Goal: Information Seeking & Learning: Learn about a topic

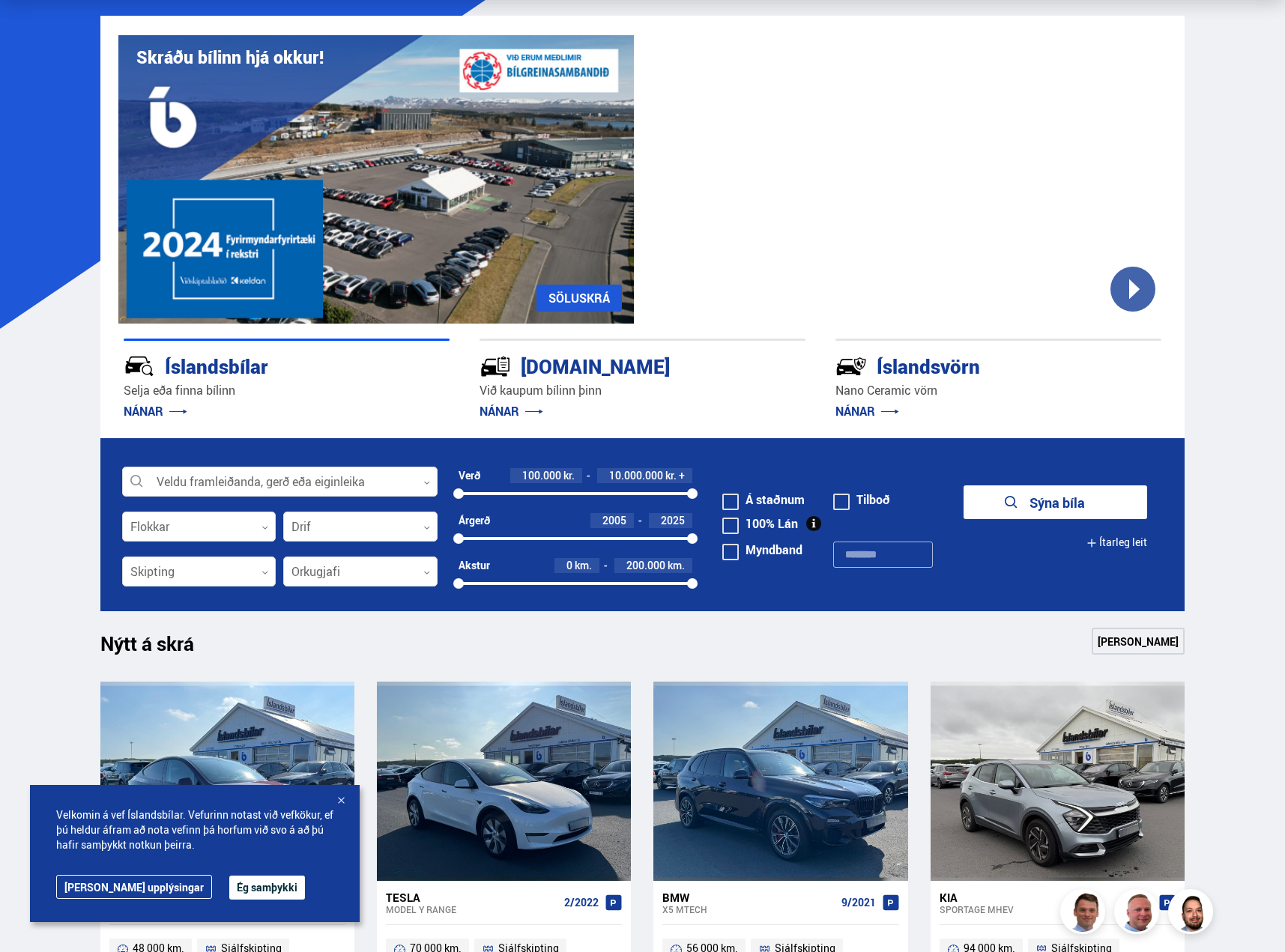
scroll to position [150, 0]
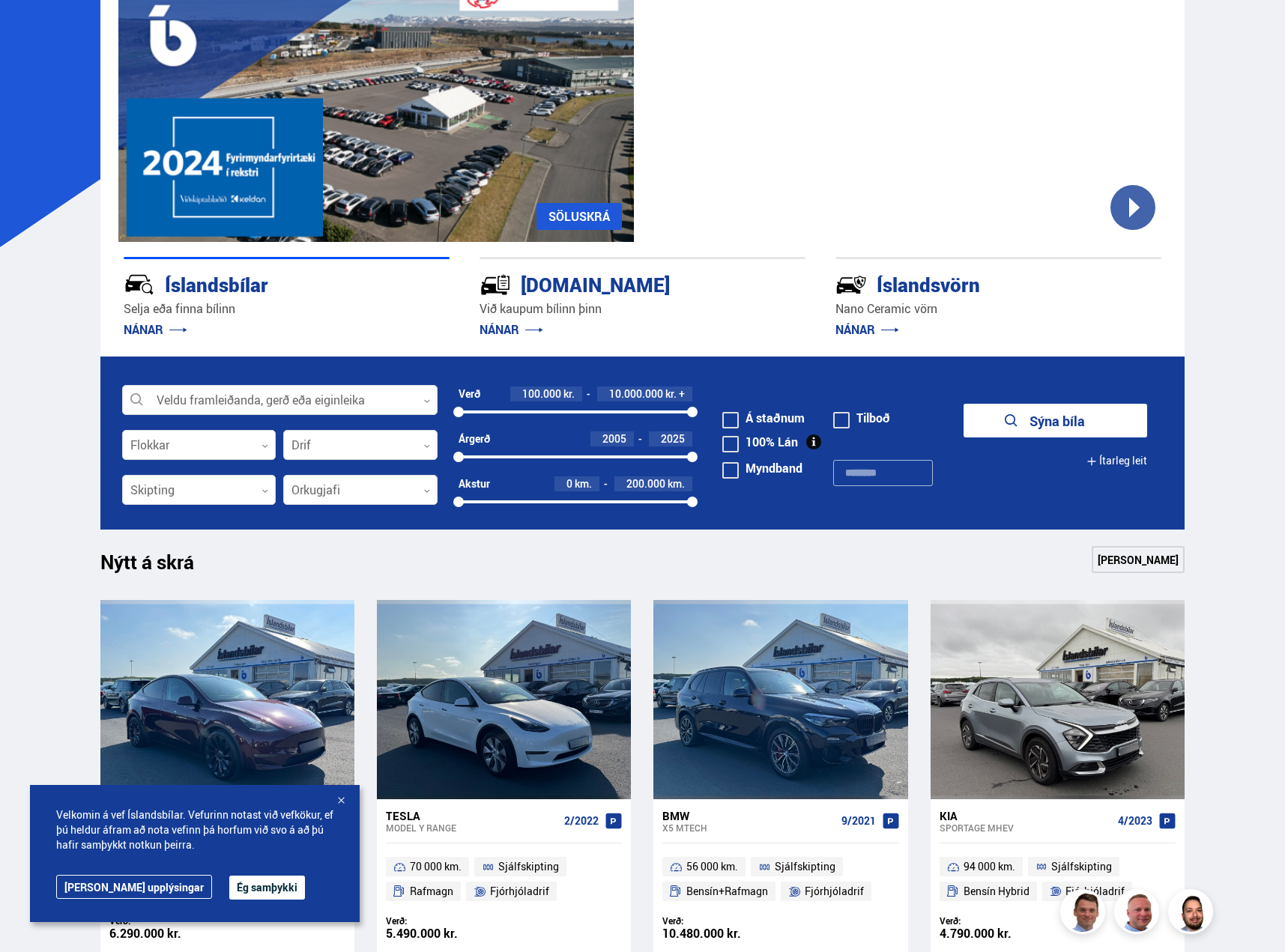
click at [856, 326] on link "NÁNAR" at bounding box center [868, 329] width 63 height 16
click at [946, 287] on div "Íslandsvörn" at bounding box center [972, 284] width 272 height 26
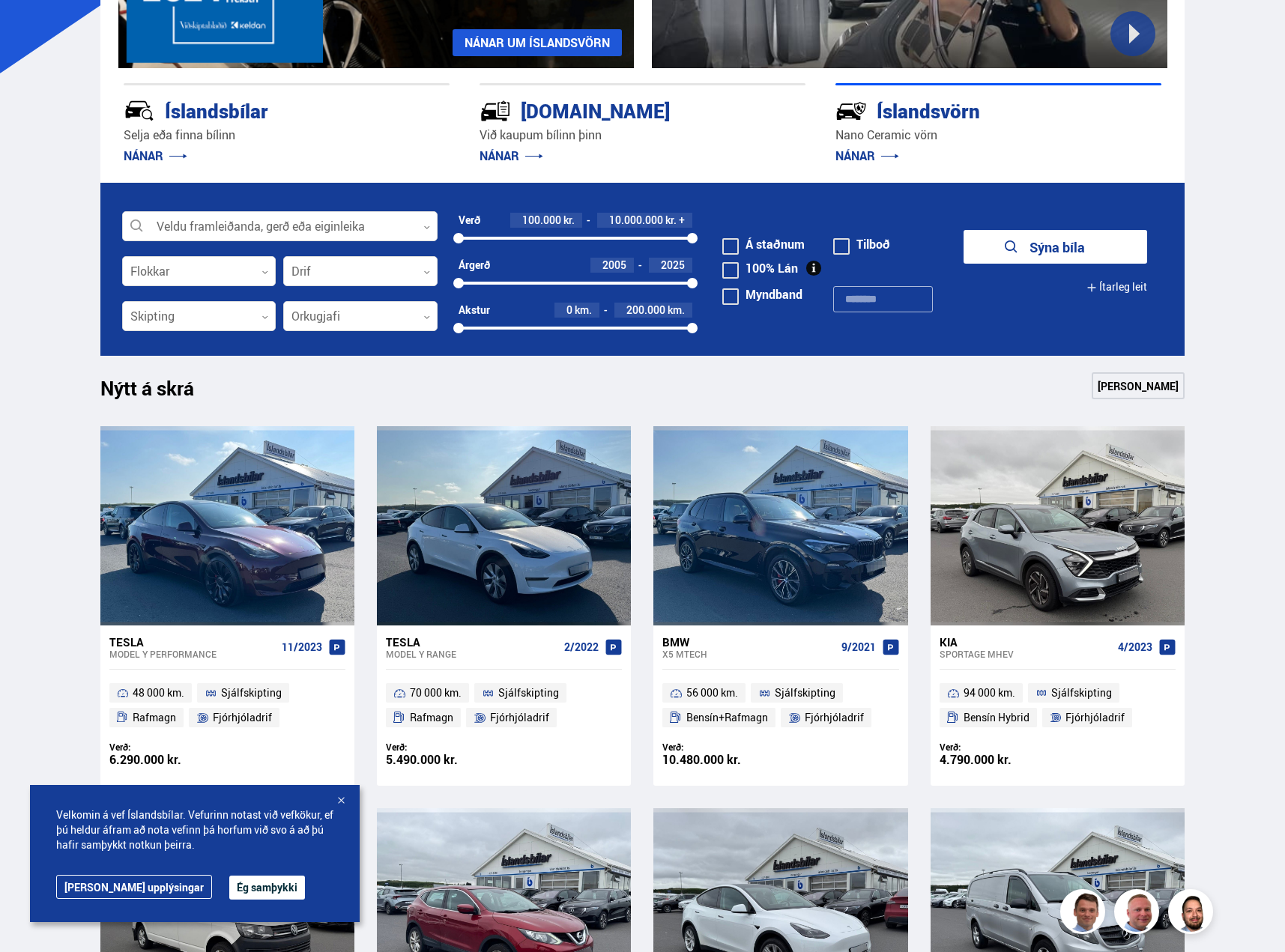
scroll to position [300, 0]
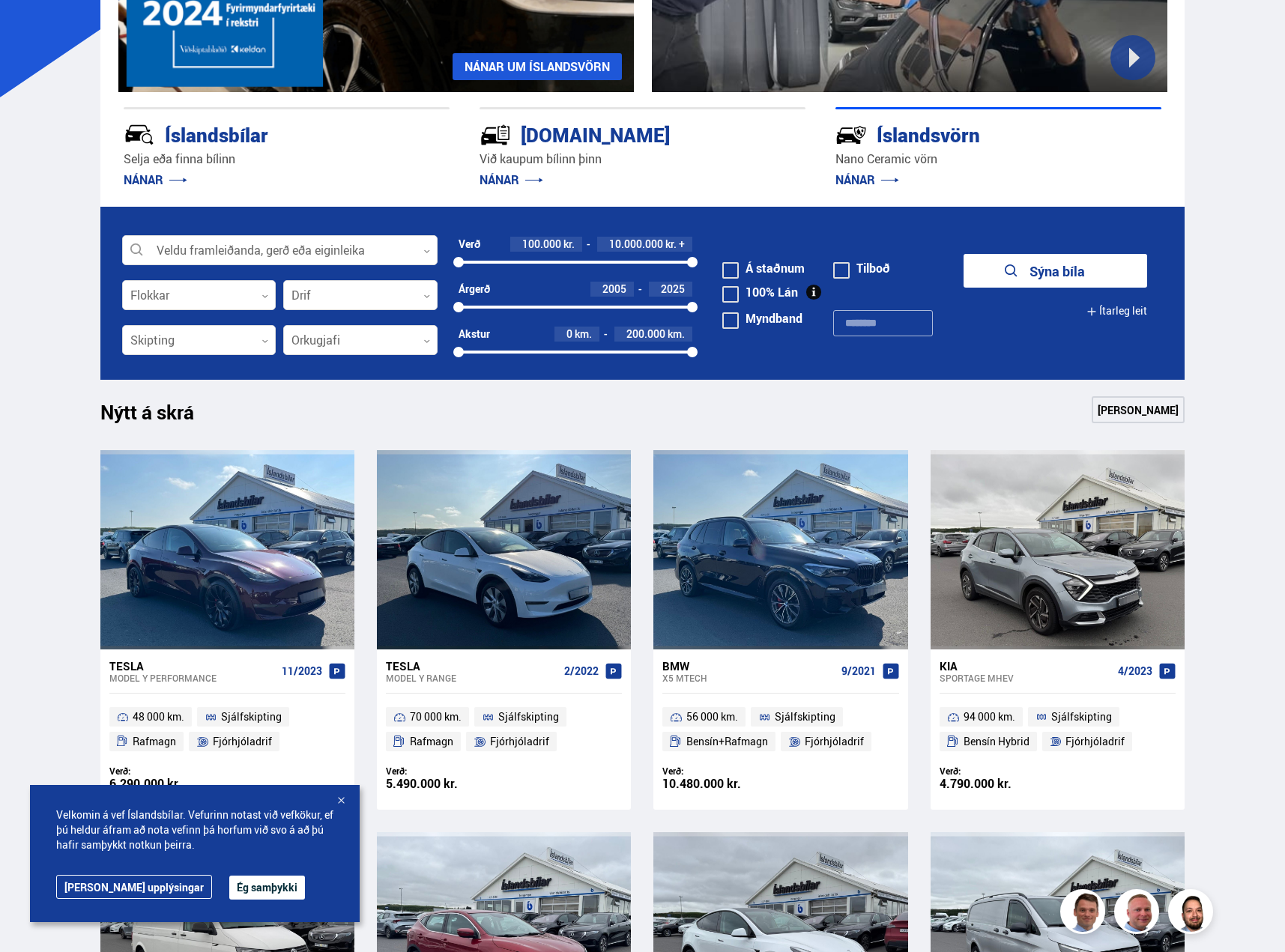
click at [229, 887] on button "Ég samþykki" at bounding box center [267, 887] width 76 height 24
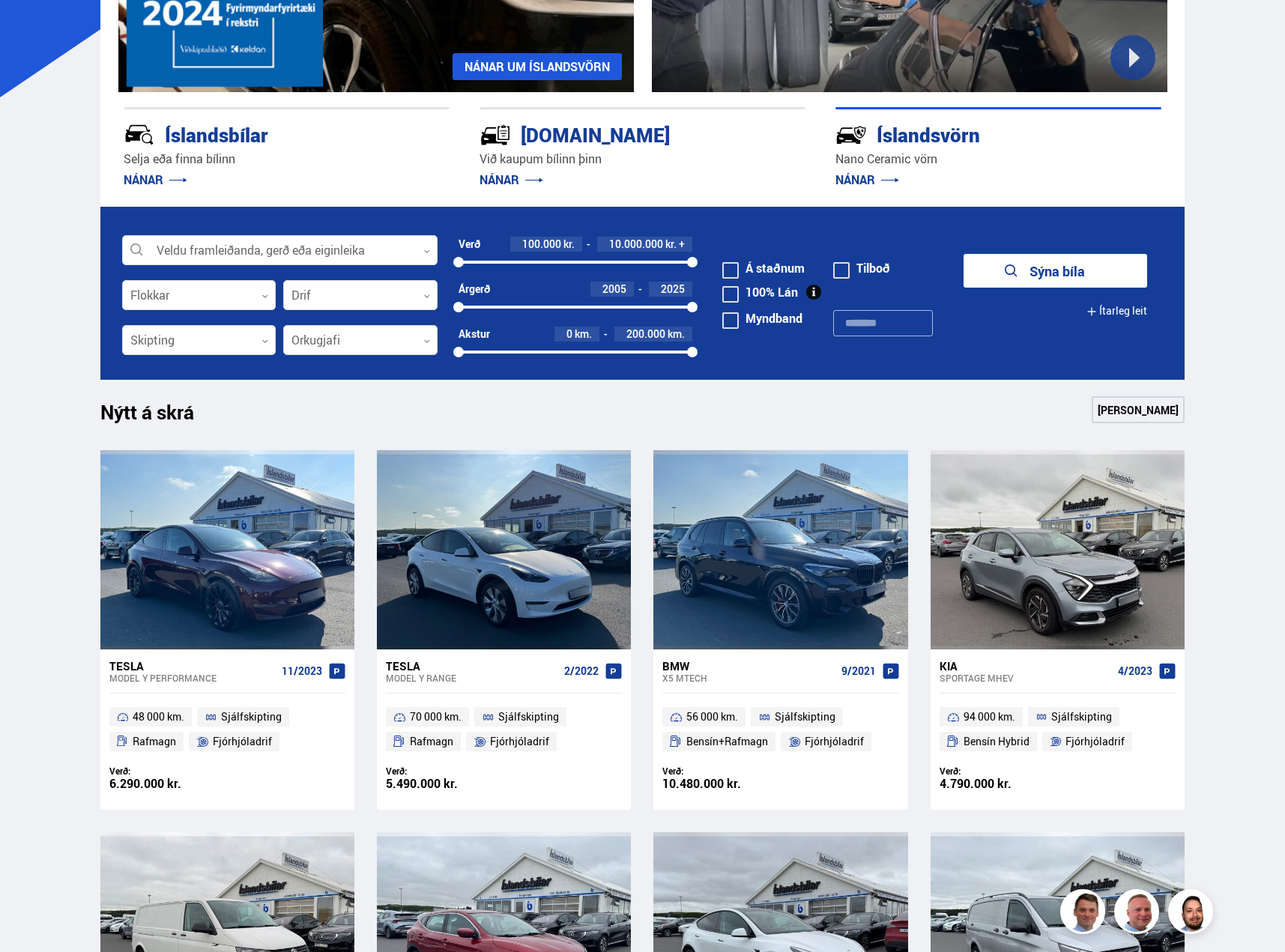
click at [865, 179] on link "NÁNAR" at bounding box center [868, 180] width 63 height 16
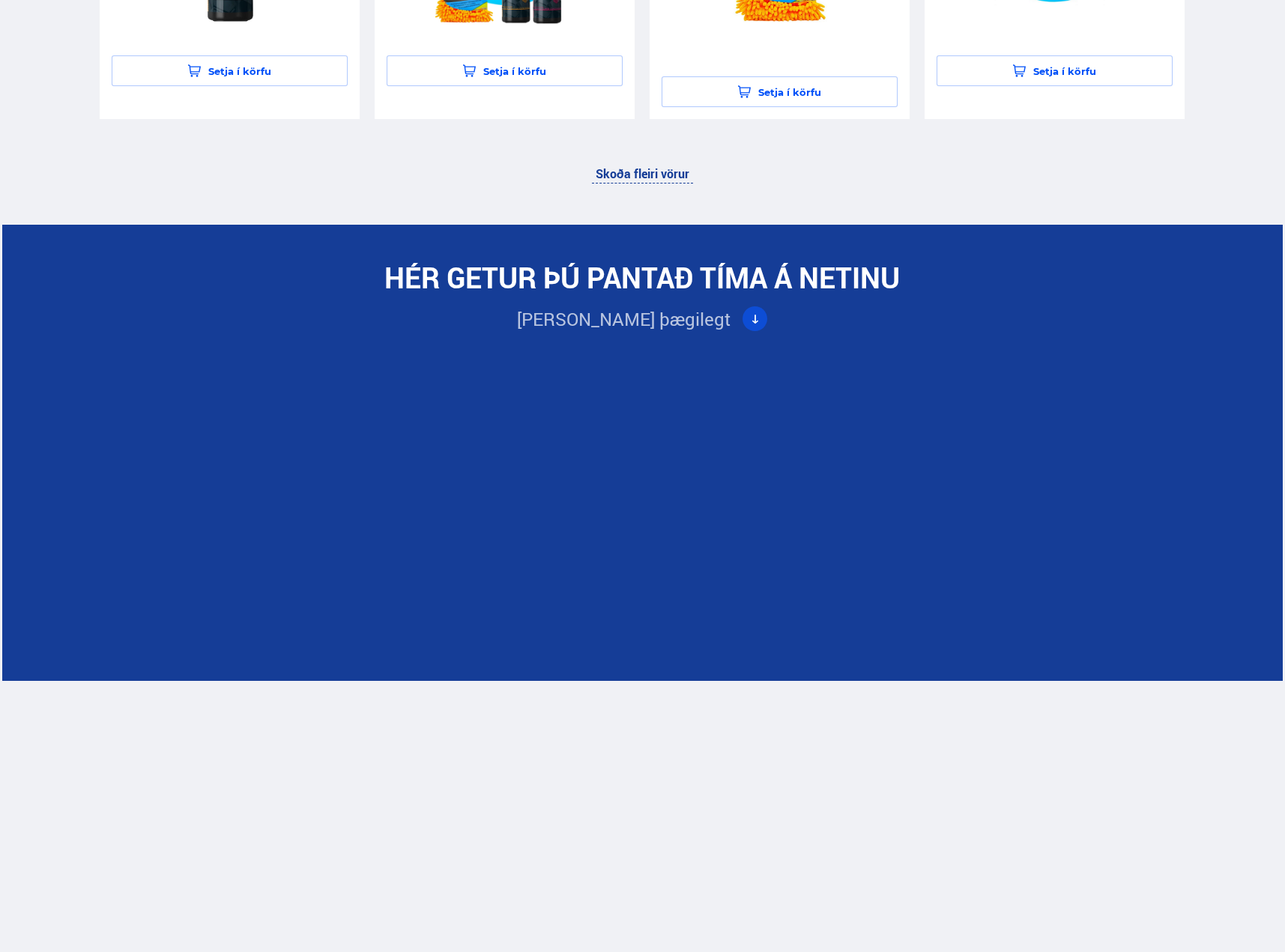
scroll to position [4271, 0]
